Goal: Check status: Check status

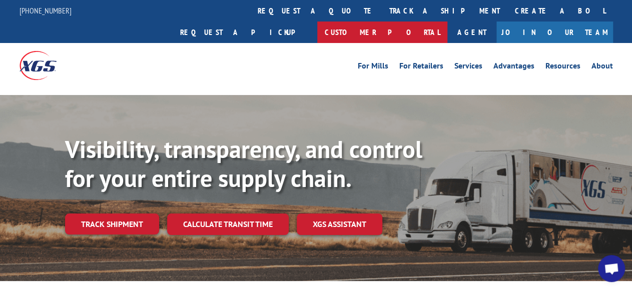
click at [447, 22] on link "Customer Portal" at bounding box center [382, 33] width 130 height 22
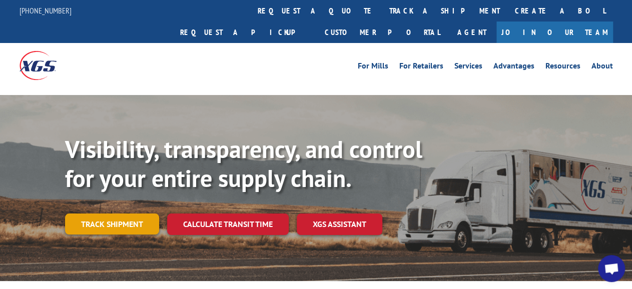
click at [118, 214] on link "Track shipment" at bounding box center [112, 224] width 94 height 21
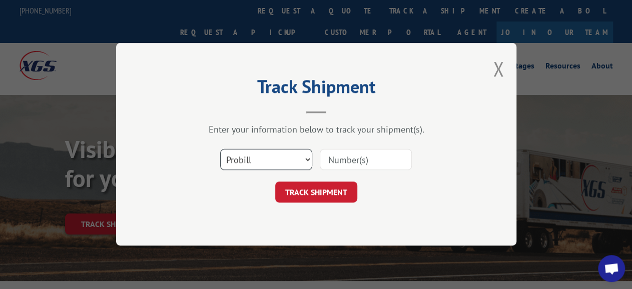
click at [220, 150] on select "Select category... Probill BOL PO" at bounding box center [266, 160] width 92 height 21
select select "bol"
click option "BOL" at bounding box center [0, 0] width 0 height 0
click at [332, 159] on input at bounding box center [366, 160] width 92 height 21
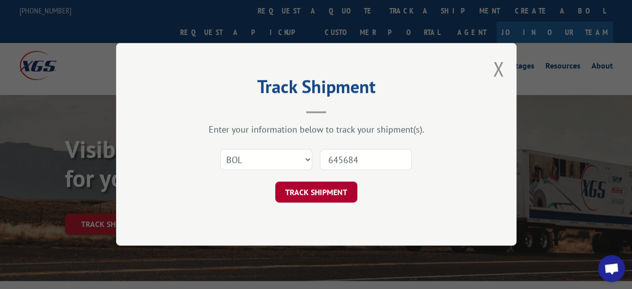
type input "645684"
click at [312, 187] on button "TRACK SHIPMENT" at bounding box center [316, 192] width 82 height 21
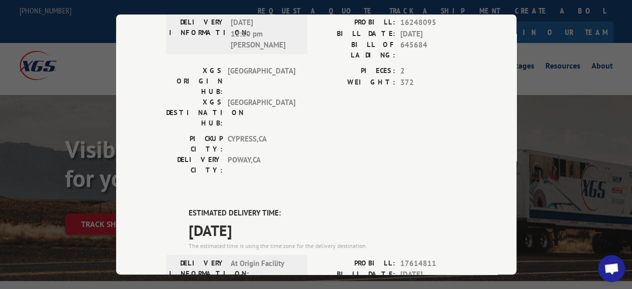
scroll to position [216, 0]
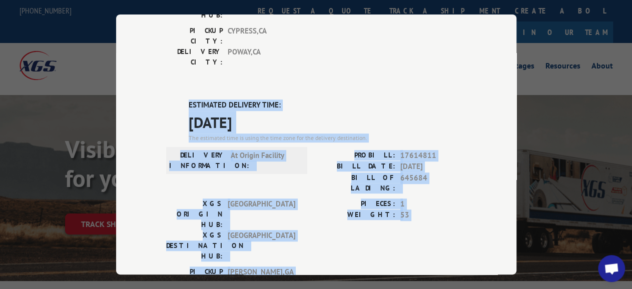
drag, startPoint x: 154, startPoint y: 29, endPoint x: 458, endPoint y: 181, distance: 340.0
click at [458, 181] on div "Track Shipment DELIVERED DELIVERY INFORMATION: 06/14/2024 12:10 pm BLAINE REID …" at bounding box center [316, 145] width 400 height 260
copy div "ESTIMATED DELIVERY TIME: 09/23/2025 The estimated time is using the time zone f…"
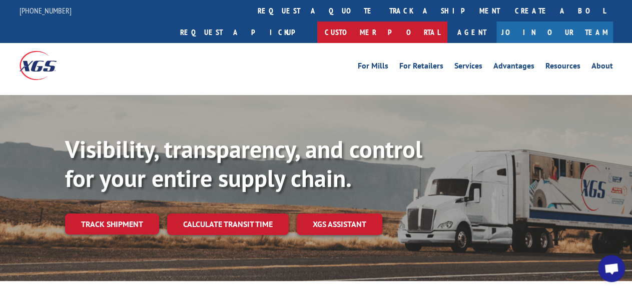
click at [447, 22] on link "Customer Portal" at bounding box center [382, 33] width 130 height 22
